Goal: Task Accomplishment & Management: Use online tool/utility

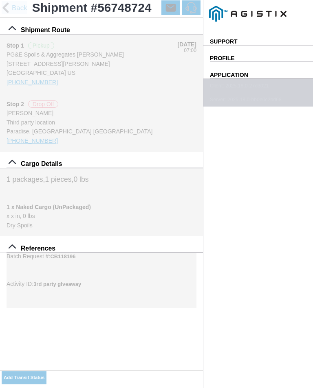
click at [0, 0] on input "07:28" at bounding box center [0, 0] width 0 height 0
type input "07:40"
click at [0, 0] on select "Select Arrive at Drop Off Arrive at Pickup Break Start Break Stop Depart Drop O…" at bounding box center [0, 0] width 0 height 0
select select "ARVPULOC"
click at [0, 0] on div "Location" at bounding box center [0, 0] width 0 height 0
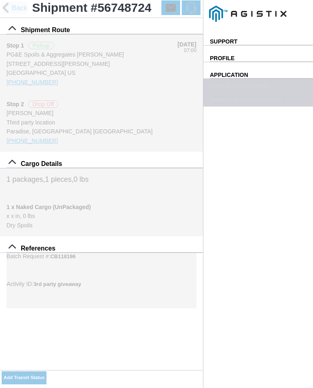
scroll to position [738, 0]
click at [0, 0] on div "Paradise - [PERSON_NAME]" at bounding box center [0, 0] width 0 height 0
click at [0, 0] on button "Apply" at bounding box center [0, 0] width 0 height 0
type input "Paradise"
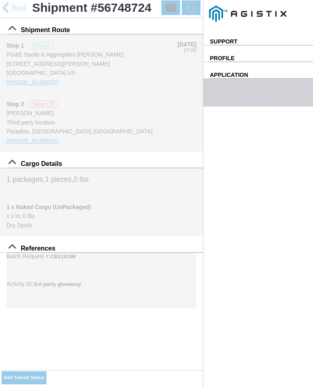
click at [0, 0] on button "SAVE" at bounding box center [0, 0] width 0 height 0
click at [0, 0] on slot "Add Transit Status" at bounding box center [0, 0] width 0 height 0
click at [0, 0] on input "07:29" at bounding box center [0, 0] width 0 height 0
type input "07:45"
click at [0, 0] on select "Select Arrive at Drop Off Arrive at Pickup Break Start Break Stop Depart Drop O…" at bounding box center [0, 0] width 0 height 0
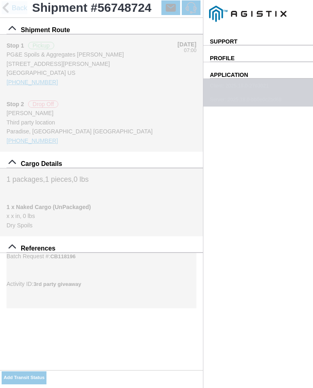
select select "DPTPULOC"
click at [0, 0] on div "City" at bounding box center [0, 0] width 0 height 0
click at [0, 0] on select "Select 1" x 3" Rock 1" x 4" Rock 2" x 4" Rock Asphalt Cold Patch Backfill Spec …" at bounding box center [0, 0] width 0 height 0
select select "708654"
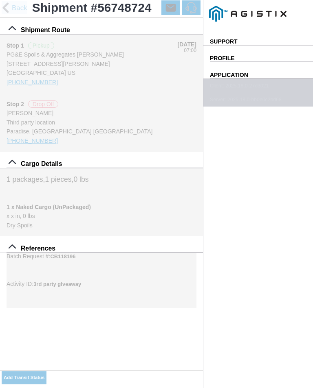
click at [0, 0] on div "City" at bounding box center [0, 0] width 0 height 0
click at [0, 0] on div "Location" at bounding box center [0, 0] width 0 height 0
click at [0, 0] on div "Paradise - [PERSON_NAME]" at bounding box center [0, 0] width 0 height 0
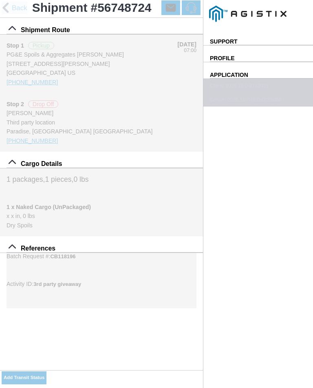
click at [0, 0] on slot "Apply" at bounding box center [0, 0] width 0 height 0
type input "Paradise"
click at [0, 0] on span "SAVE" at bounding box center [0, 0] width 0 height 0
